Goal: Information Seeking & Learning: Learn about a topic

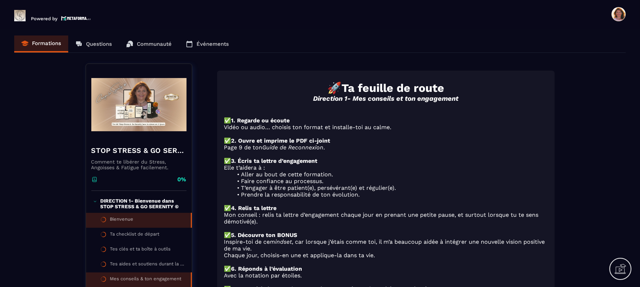
click at [147, 228] on li "Bienvenue" at bounding box center [139, 235] width 106 height 15
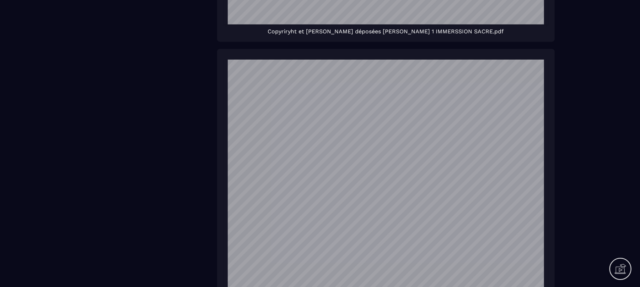
scroll to position [801, 0]
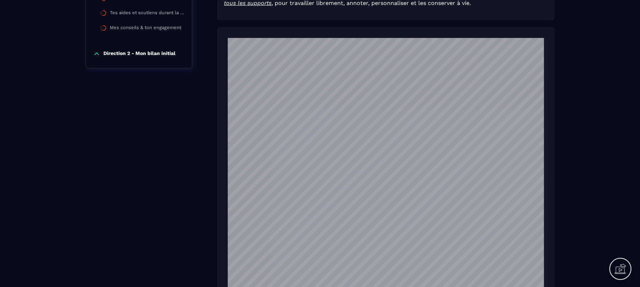
scroll to position [0, 0]
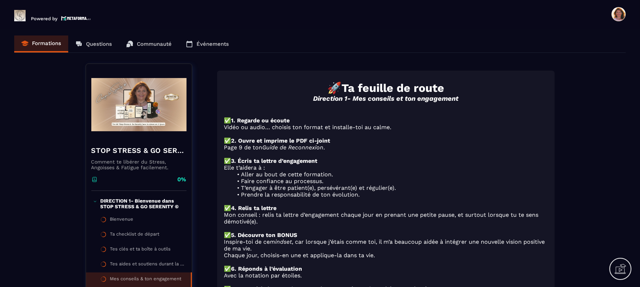
click at [169, 44] on div "Formations Questions Communauté Événements" at bounding box center [319, 44] width 611 height 17
click at [146, 239] on div "Ta checklist de départ" at bounding box center [134, 236] width 49 height 8
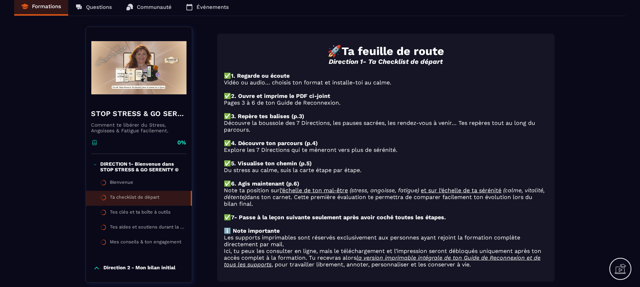
scroll to position [36, 0]
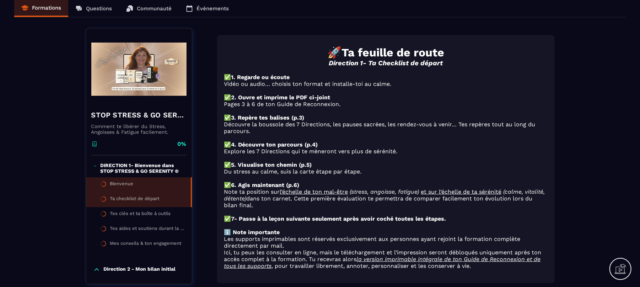
click at [106, 186] on icon at bounding box center [103, 184] width 3 height 5
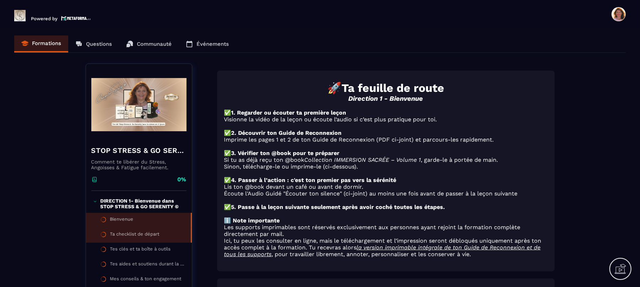
click at [152, 236] on div "Ta checklist de départ" at bounding box center [134, 236] width 49 height 8
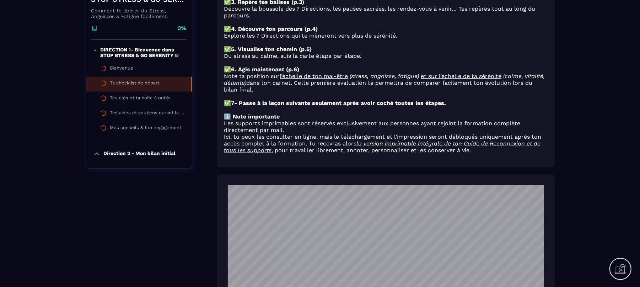
scroll to position [121, 0]
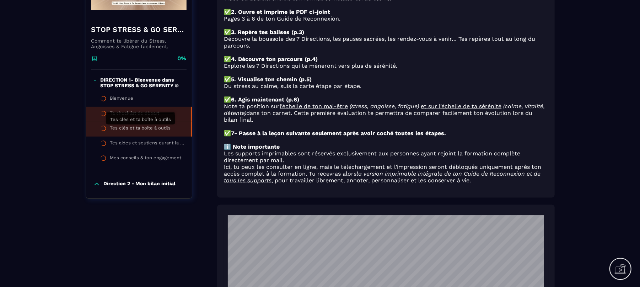
click at [143, 131] on div "Tes clés et ta boîte à outils" at bounding box center [140, 129] width 61 height 8
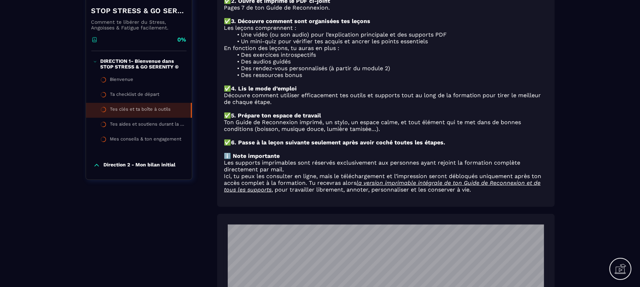
scroll to position [158, 0]
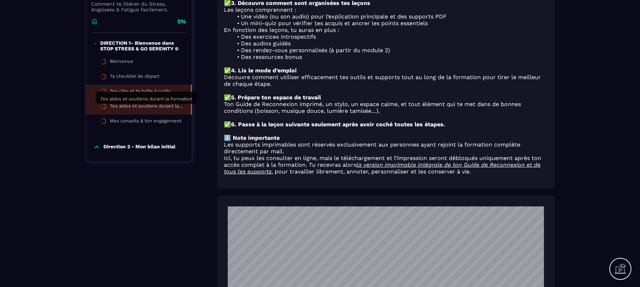
click at [136, 111] on div "Tes aides et soutiens durant la formation" at bounding box center [147, 107] width 74 height 8
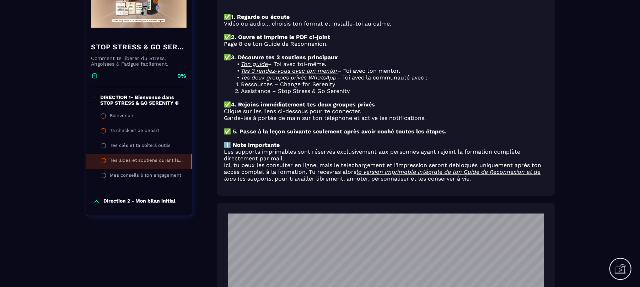
scroll to position [102, 0]
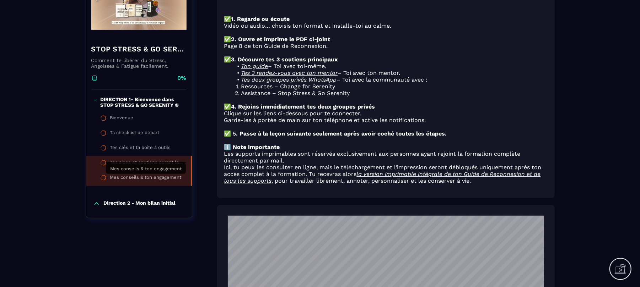
click at [173, 180] on div "Mes conseils & ton engagement" at bounding box center [145, 179] width 71 height 8
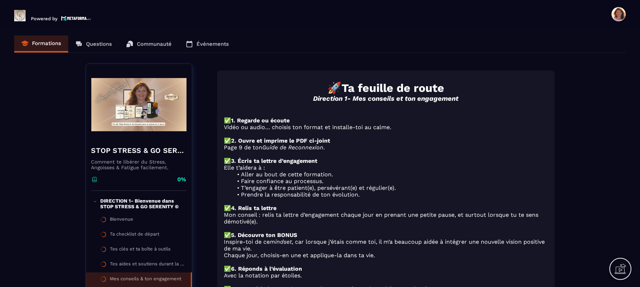
click at [120, 208] on p "DIRECTION 1- Bienvenue dans STOP STRESS & GO SERENITY ©" at bounding box center [142, 203] width 84 height 11
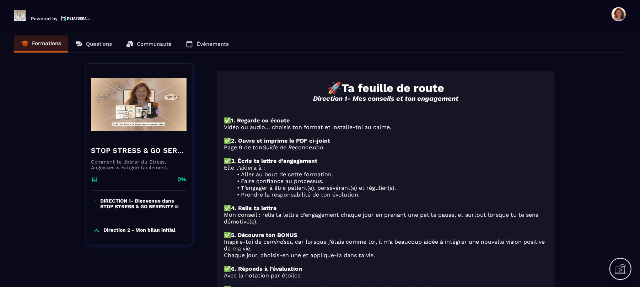
click at [136, 133] on img at bounding box center [138, 104] width 95 height 71
